Goal: Find specific page/section: Find specific page/section

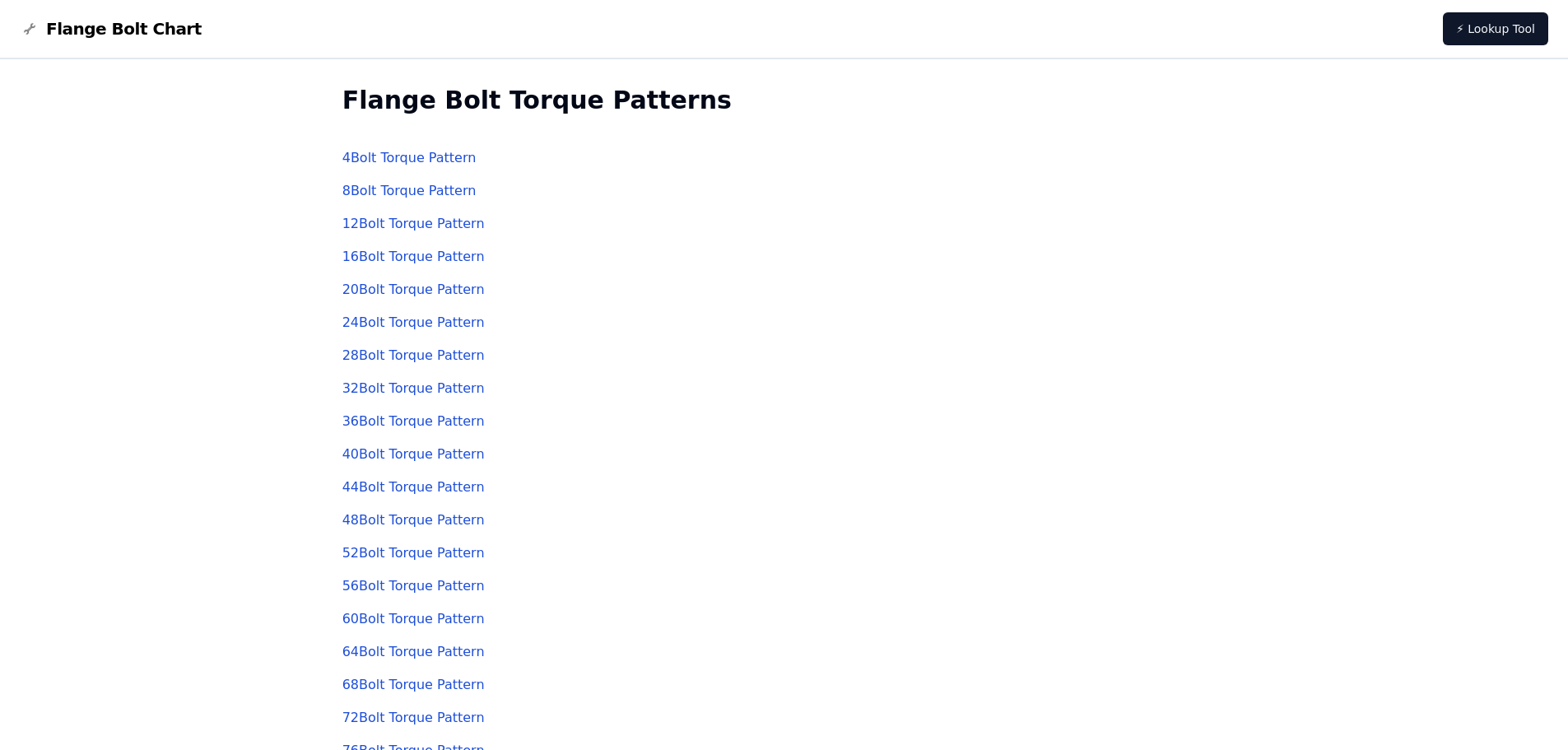
click at [439, 189] on link "8 Bolt Torque Pattern" at bounding box center [409, 190] width 134 height 16
click at [414, 190] on link "8 Bolt Torque Pattern" at bounding box center [409, 190] width 134 height 16
